Goal: Information Seeking & Learning: Learn about a topic

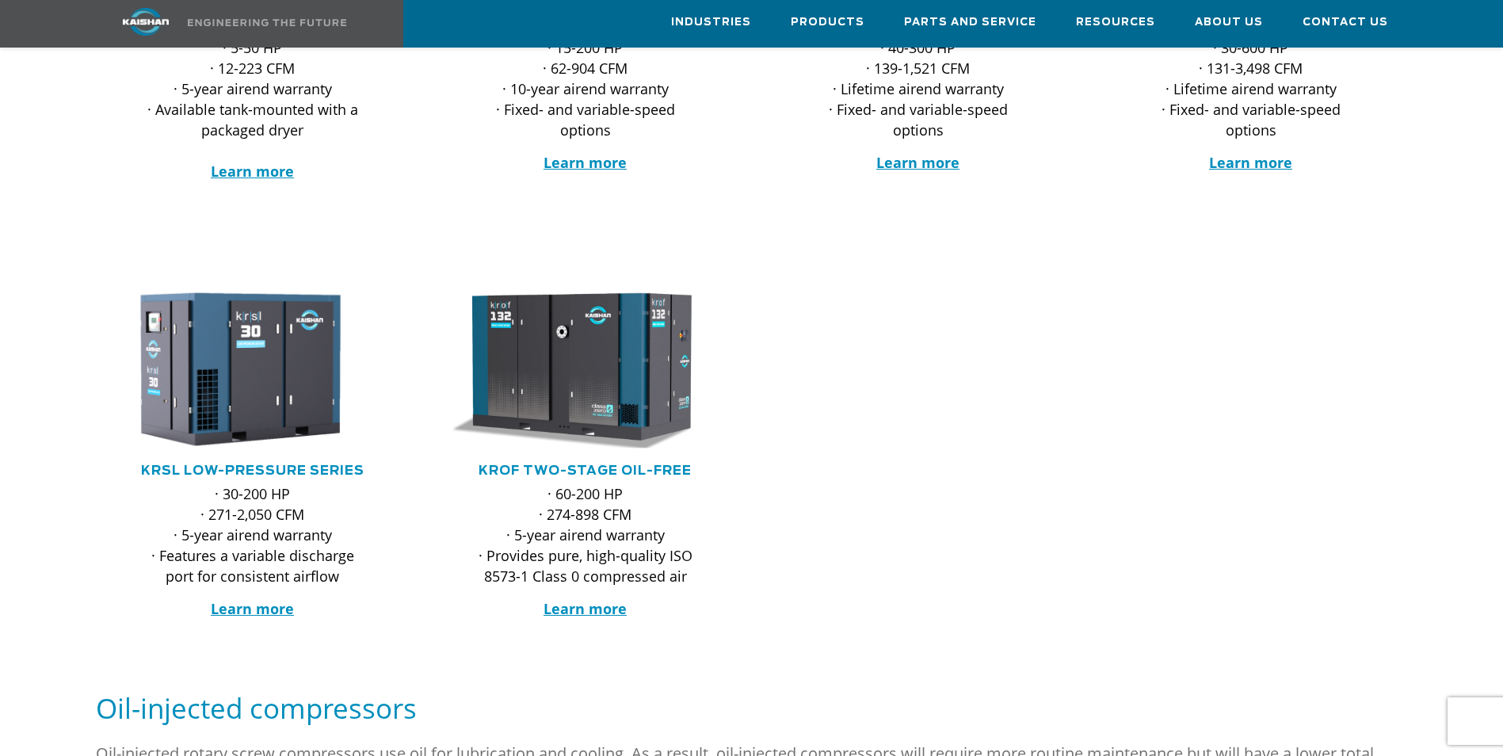
scroll to position [555, 0]
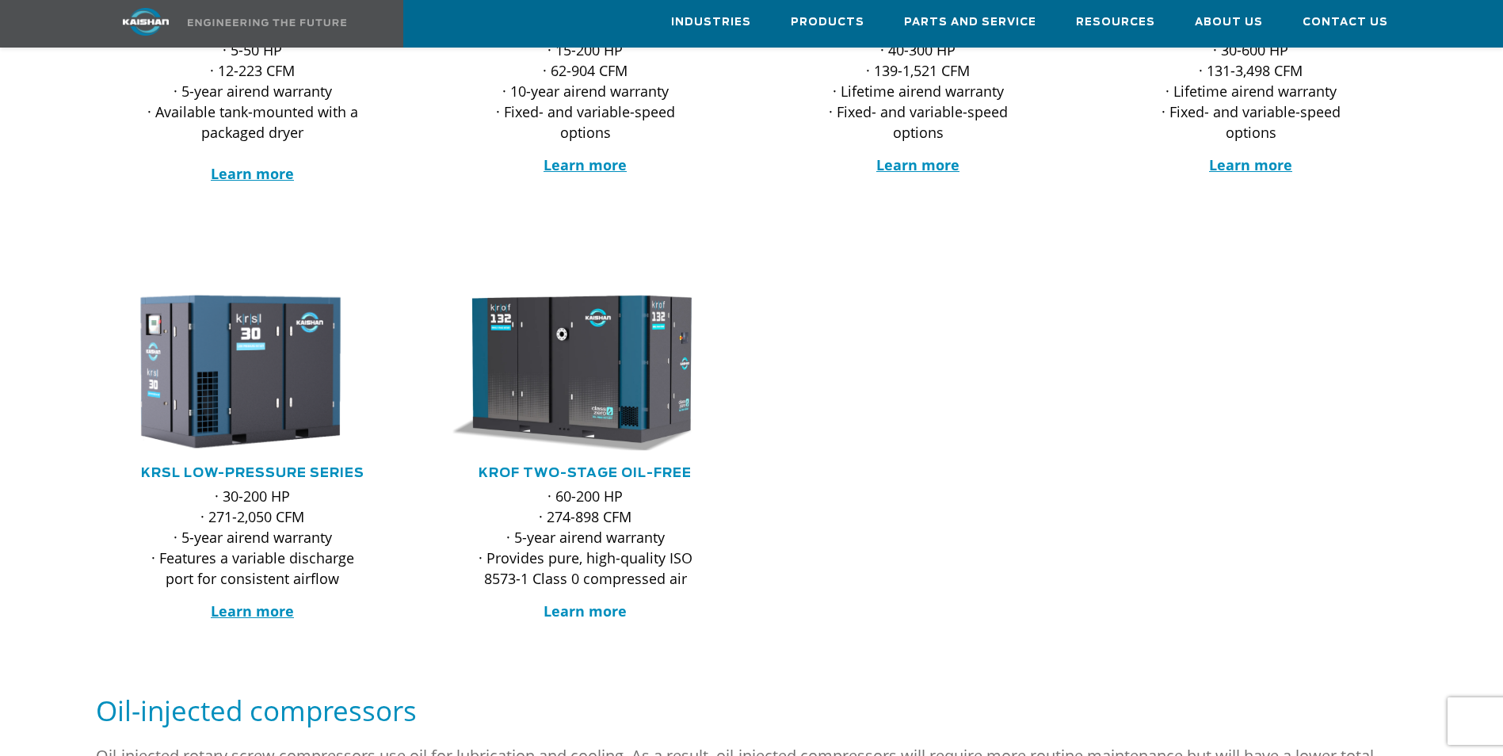
click at [582, 601] on strong "Learn more" at bounding box center [584, 610] width 83 height 19
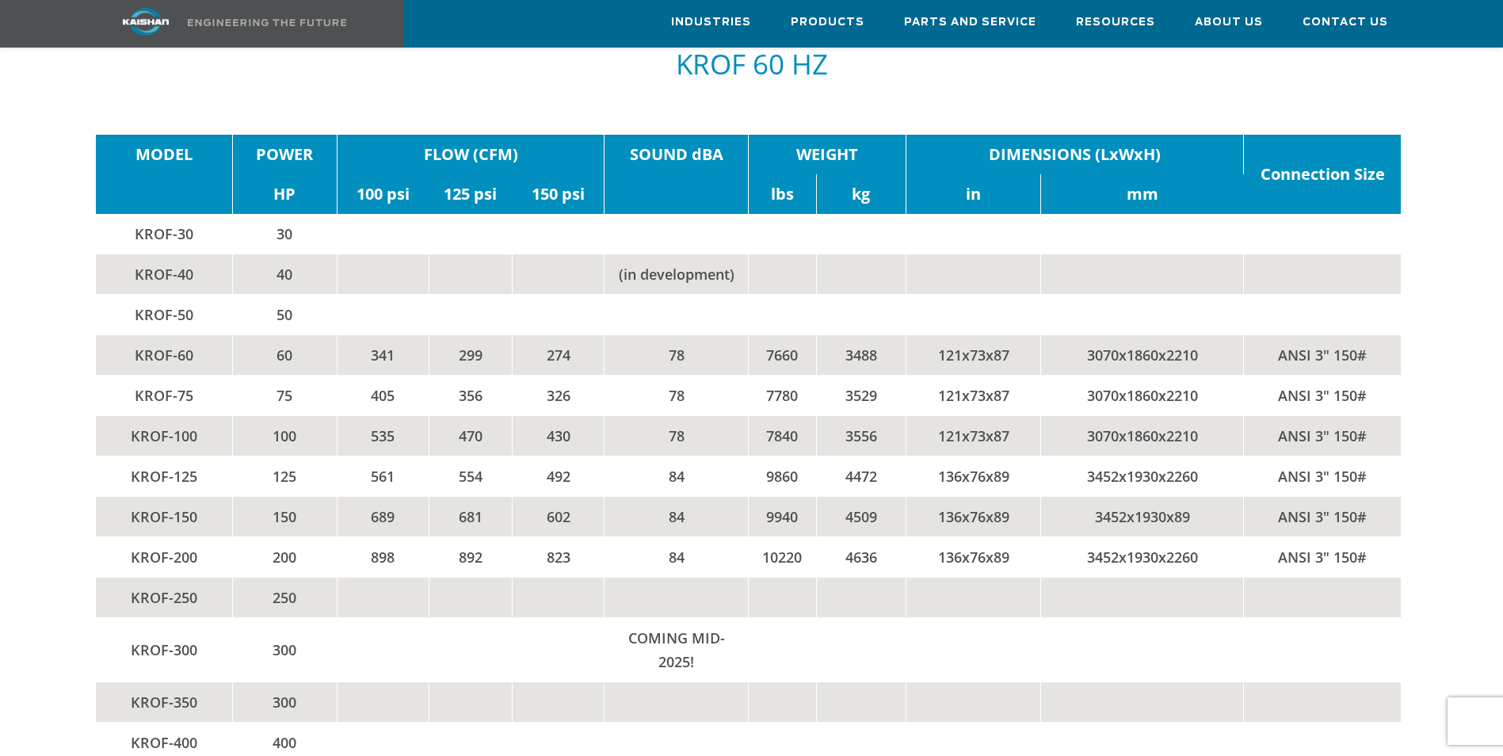
scroll to position [2931, 0]
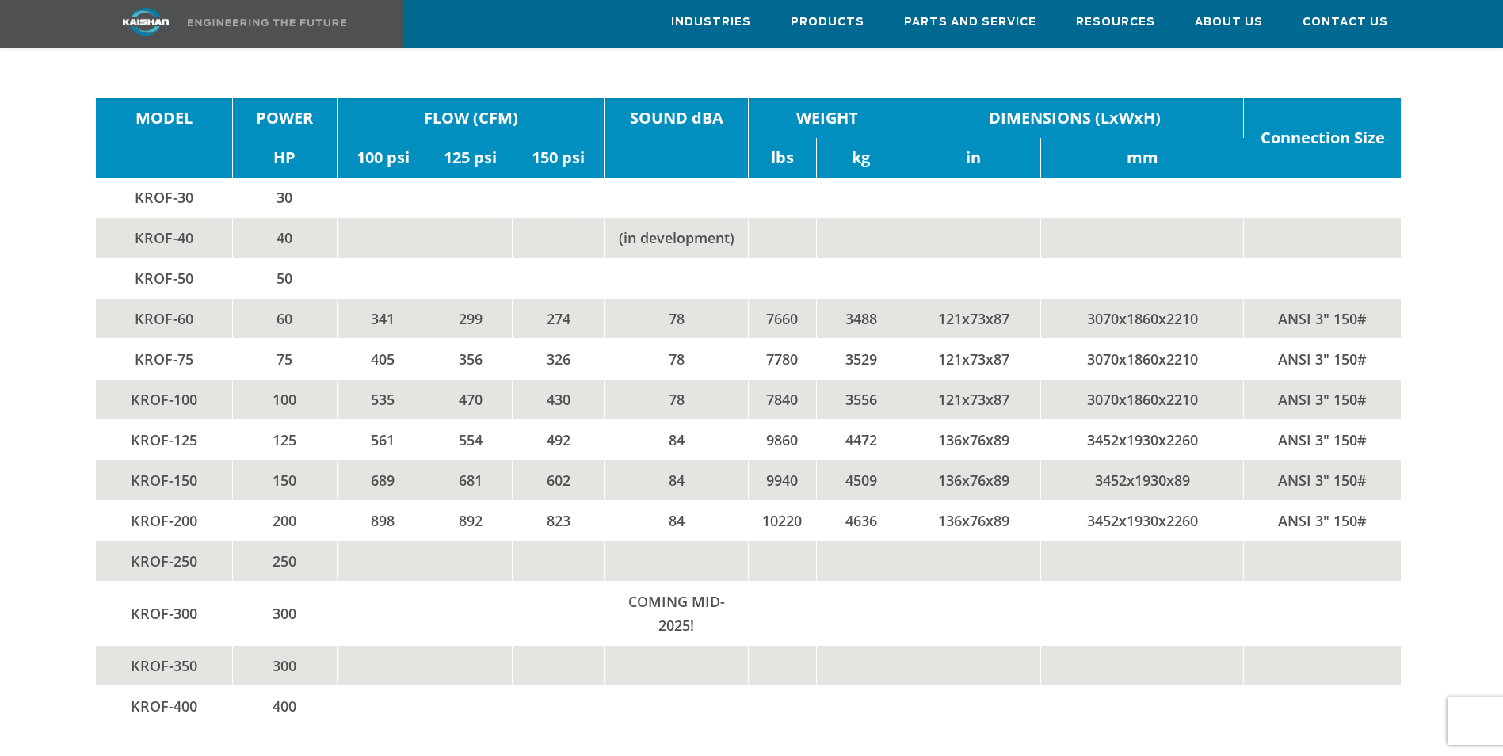
click at [295, 685] on td "400" at bounding box center [284, 705] width 105 height 40
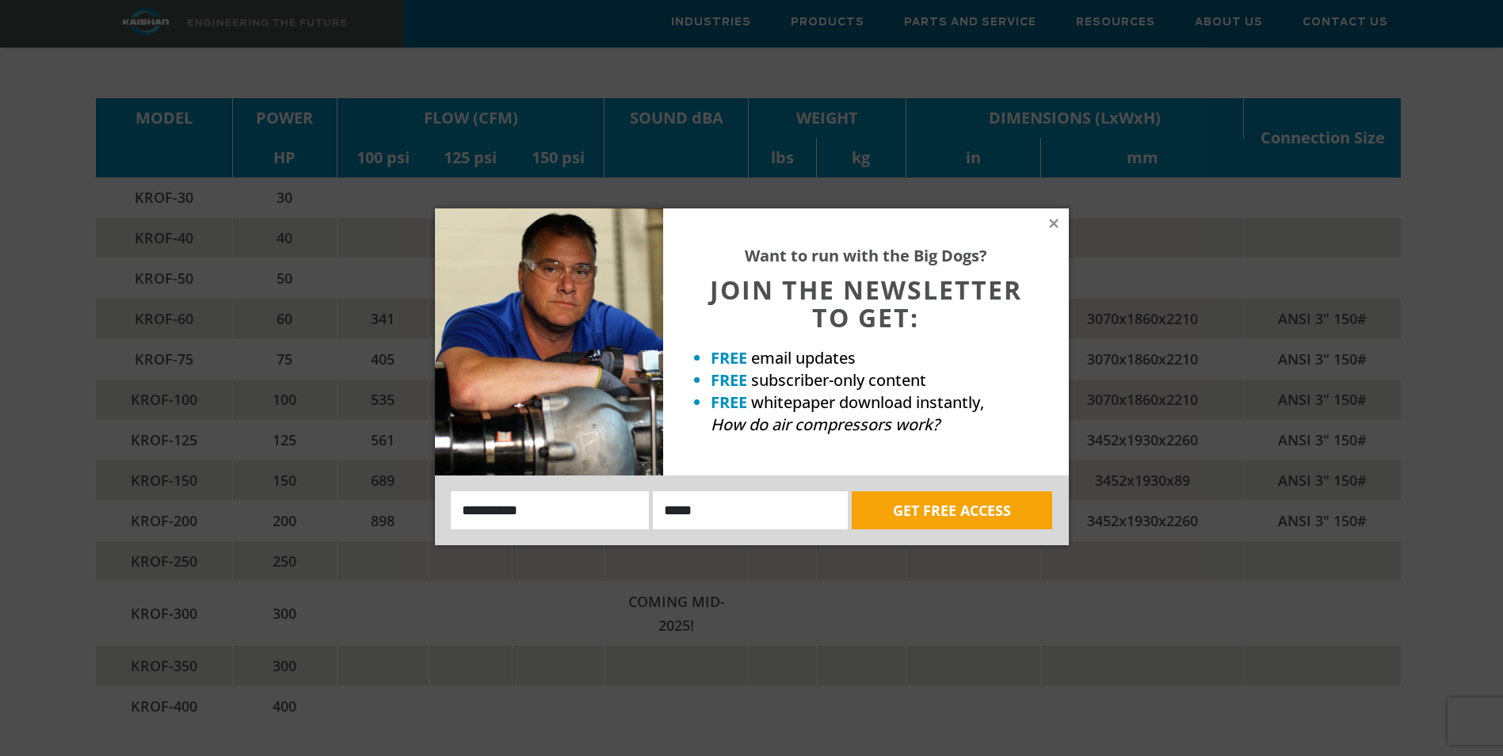
click at [1049, 223] on icon at bounding box center [1054, 223] width 14 height 14
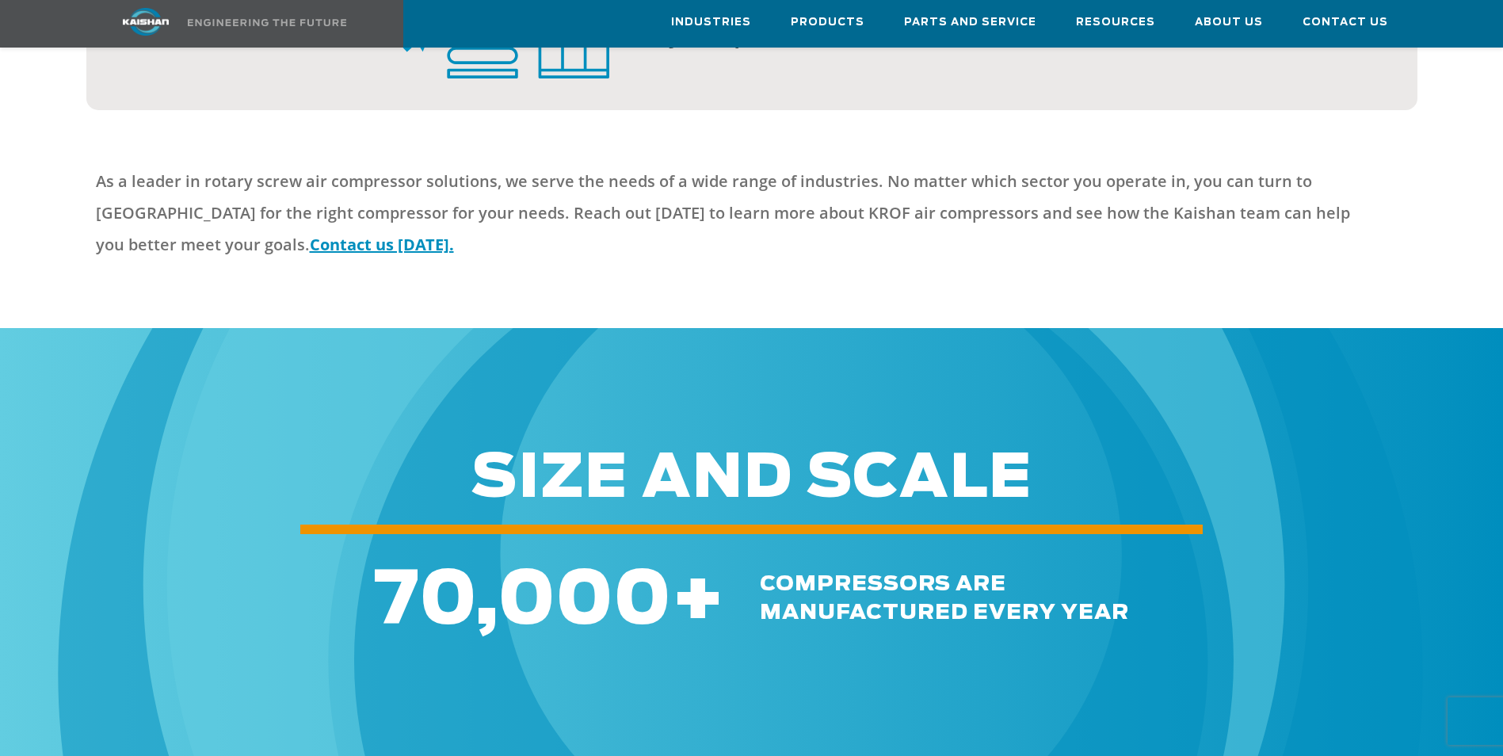
scroll to position [4912, 0]
